Goal: Check status: Check status

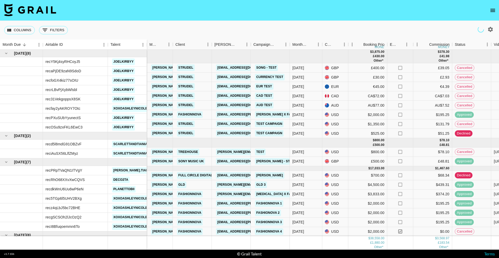
click at [491, 8] on icon "open drawer" at bounding box center [493, 10] width 6 height 6
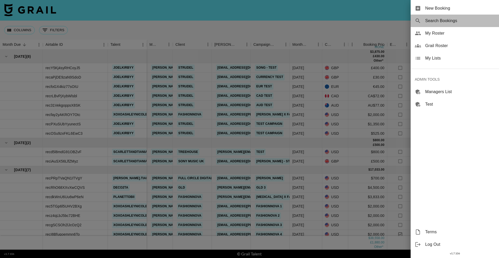
click at [459, 23] on span "Search Bookings" at bounding box center [460, 21] width 70 height 6
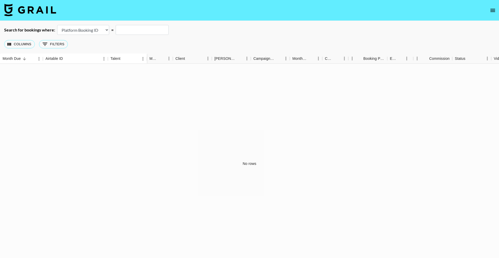
click at [100, 32] on select "Airtable Booking ID Platform Booking ID Platform Campaign ID" at bounding box center [83, 30] width 52 height 10
click at [57, 25] on select "Airtable Booking ID Platform Booking ID Platform Campaign ID" at bounding box center [83, 30] width 52 height 10
click at [95, 28] on select "Airtable Booking ID Platform Booking ID Platform Campaign ID" at bounding box center [83, 30] width 52 height 10
select select "airtableId"
click at [57, 25] on select "Airtable Booking ID Platform Booking ID Platform Campaign ID" at bounding box center [83, 30] width 52 height 10
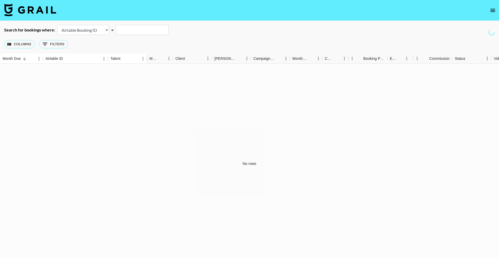
click at [129, 27] on input "text" at bounding box center [142, 30] width 53 height 10
paste input "recWsYLTckLDCnJIw"
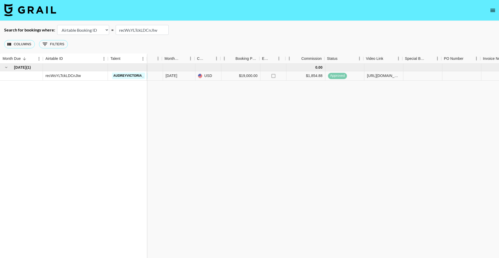
scroll to position [0, 364]
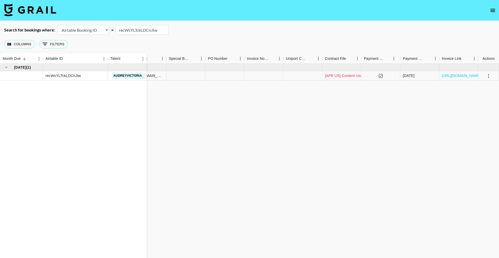
type input "recWsYLTckLDCnJIw"
click at [342, 77] on link "[APR US] Content Usage Agreeent_medicube_Audrey_250704.pdf" at bounding box center [380, 75] width 110 height 5
